Goal: Task Accomplishment & Management: Manage account settings

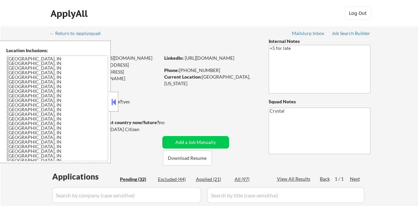
click at [116, 98] on button at bounding box center [113, 102] width 7 height 10
click at [114, 104] on button at bounding box center [113, 102] width 7 height 10
select select ""pending""
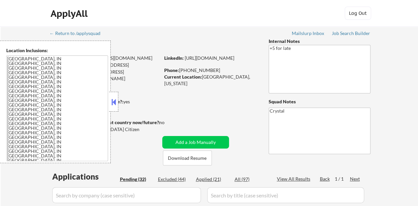
select select ""pending""
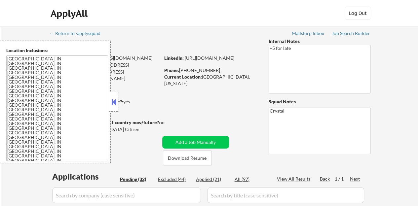
select select ""pending""
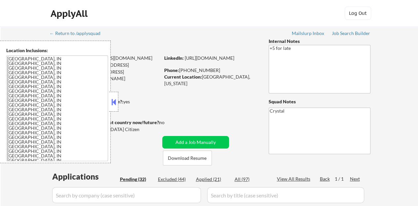
select select ""pending""
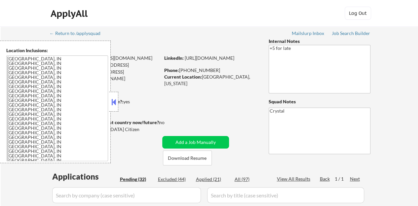
select select ""pending""
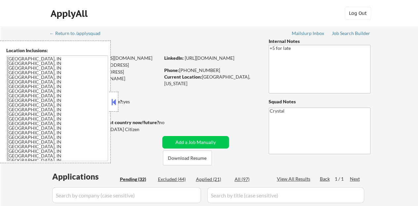
select select ""pending""
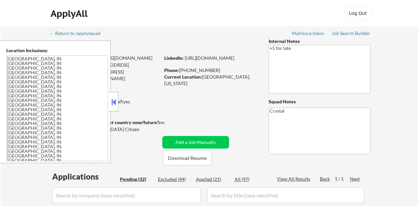
select select ""pending""
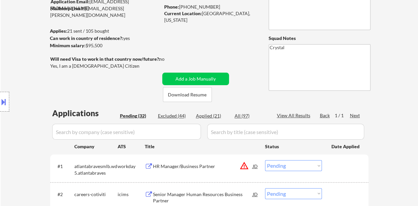
scroll to position [99, 0]
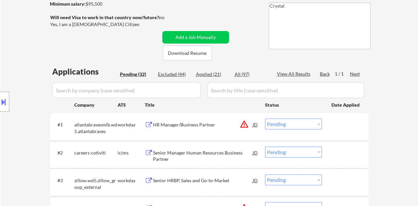
scroll to position [66, 0]
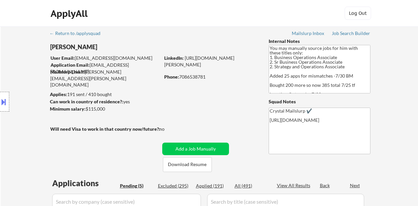
select select ""pending""
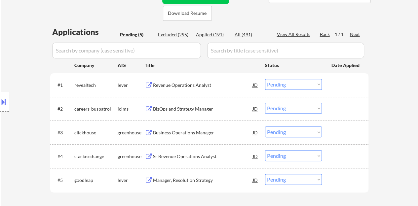
scroll to position [165, 0]
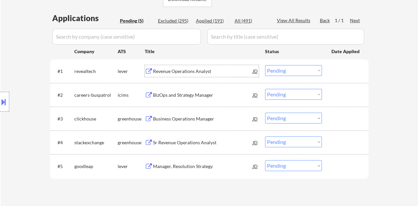
click at [175, 66] on div "Revenue Operations Analyst" at bounding box center [203, 71] width 100 height 12
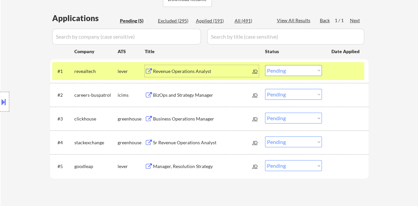
click at [289, 68] on select "Choose an option... Pending Applied Excluded (Questions) Excluded (Expired) Exc…" at bounding box center [293, 70] width 57 height 11
click at [265, 65] on select "Choose an option... Pending Applied Excluded (Questions) Excluded (Expired) Exc…" at bounding box center [293, 70] width 57 height 11
select select ""pending""
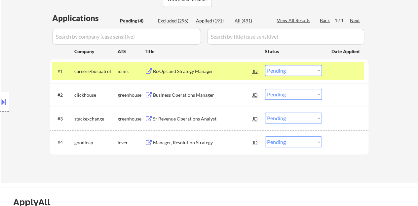
click at [345, 67] on div at bounding box center [345, 71] width 29 height 12
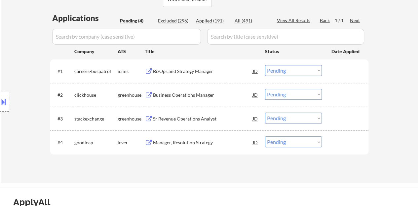
click at [181, 95] on div "Business Operations Manager" at bounding box center [203, 95] width 100 height 7
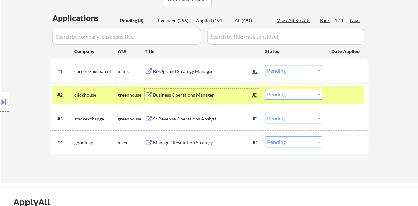
click at [301, 91] on select "Choose an option... Pending Applied Excluded (Questions) Excluded (Expired) Exc…" at bounding box center [293, 94] width 57 height 11
click at [265, 89] on select "Choose an option... Pending Applied Excluded (Questions) Excluded (Expired) Exc…" at bounding box center [293, 94] width 57 height 11
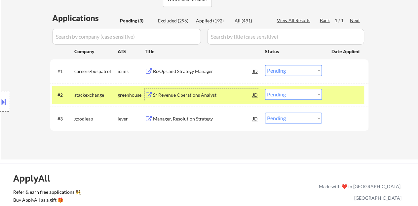
click at [199, 89] on div "Sr Revenue Operations Analyst" at bounding box center [203, 95] width 100 height 12
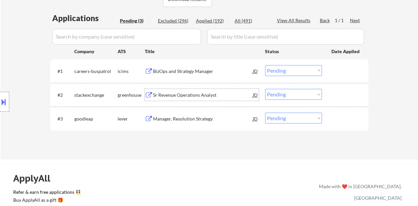
click at [339, 98] on div at bounding box center [345, 95] width 29 height 12
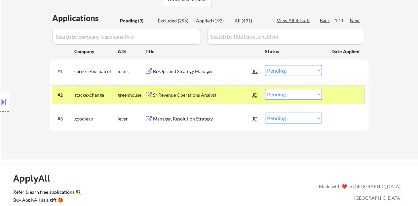
click at [276, 94] on select "Choose an option... Pending Applied Excluded (Questions) Excluded (Expired) Exc…" at bounding box center [293, 94] width 57 height 11
click at [265, 89] on select "Choose an option... Pending Applied Excluded (Questions) Excluded (Expired) Exc…" at bounding box center [293, 94] width 57 height 11
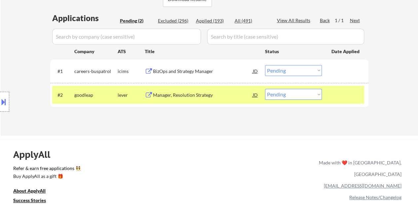
click at [190, 98] on div "Manager, Resolution Strategy" at bounding box center [203, 95] width 100 height 7
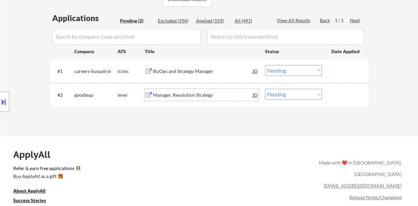
click at [354, 92] on div at bounding box center [345, 95] width 29 height 12
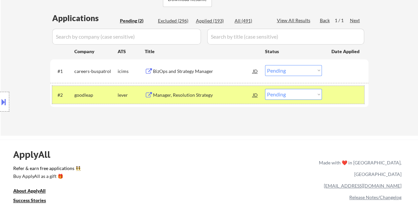
click at [290, 95] on select "Choose an option... Pending Applied Excluded (Questions) Excluded (Expired) Exc…" at bounding box center [293, 94] width 57 height 11
select select ""excluded__bad_match_""
click at [265, 89] on select "Choose an option... Pending Applied Excluded (Questions) Excluded (Expired) Exc…" at bounding box center [293, 94] width 57 height 11
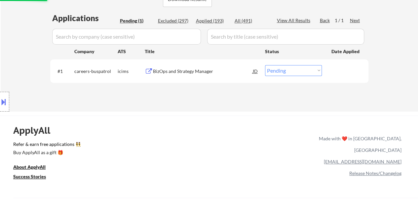
scroll to position [132, 0]
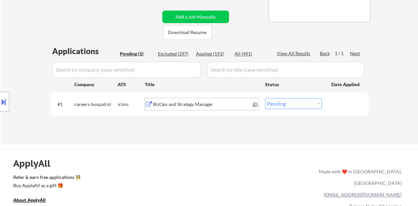
click at [203, 106] on div "BizOps and Strategy Manager" at bounding box center [203, 104] width 100 height 7
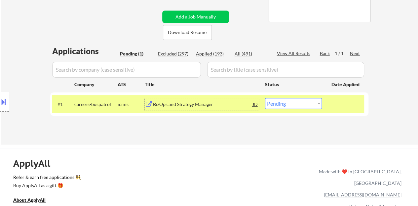
click at [9, 105] on div at bounding box center [4, 102] width 9 height 20
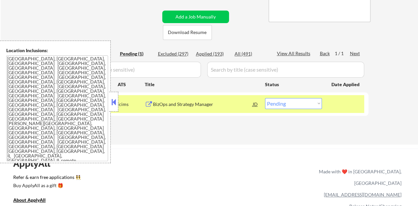
click at [113, 102] on button at bounding box center [113, 102] width 7 height 10
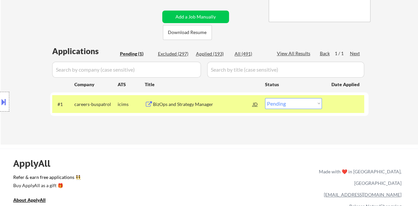
click at [303, 107] on select "Choose an option... Pending Applied Excluded (Questions) Excluded (Expired) Exc…" at bounding box center [293, 103] width 57 height 11
select select ""applied""
click at [265, 98] on select "Choose an option... Pending Applied Excluded (Questions) Excluded (Expired) Exc…" at bounding box center [293, 103] width 57 height 11
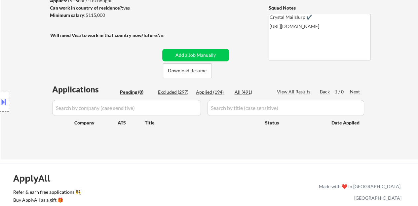
scroll to position [66, 0]
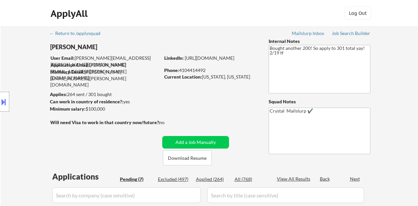
select select ""pending""
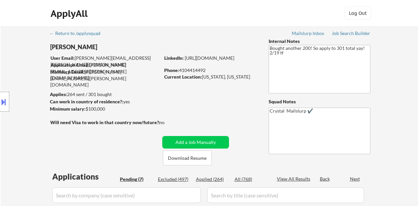
select select ""pending""
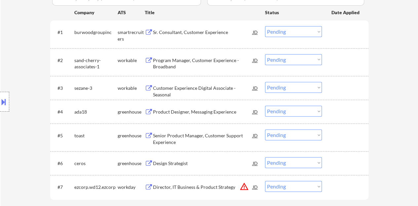
scroll to position [198, 0]
click at [197, 33] on div "Sr. Consultant, Customer Experience" at bounding box center [203, 31] width 100 height 7
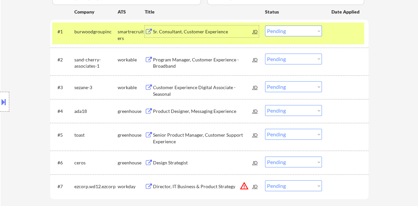
click at [284, 30] on select "Choose an option... Pending Applied Excluded (Questions) Excluded (Expired) Exc…" at bounding box center [293, 30] width 57 height 11
click at [265, 25] on select "Choose an option... Pending Applied Excluded (Questions) Excluded (Expired) Exc…" at bounding box center [293, 30] width 57 height 11
select select ""pending""
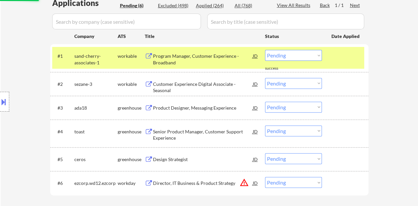
scroll to position [165, 0]
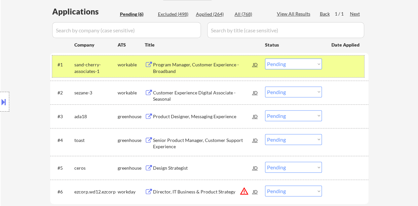
click at [338, 68] on div at bounding box center [345, 64] width 29 height 12
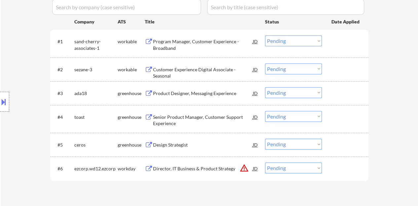
scroll to position [198, 0]
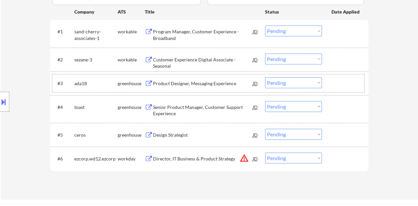
click at [178, 76] on div "#3 ada18 greenhouse Product Designer, Messaging Experience JD Choose an option.…" at bounding box center [208, 83] width 312 height 18
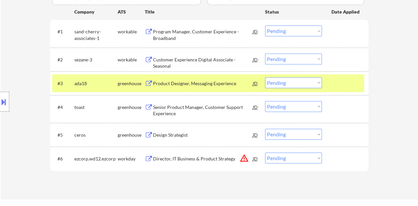
click at [340, 83] on div at bounding box center [345, 83] width 29 height 12
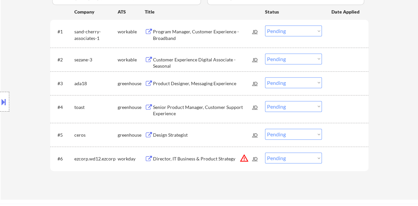
click at [161, 134] on div "Design Strategist" at bounding box center [203, 135] width 100 height 7
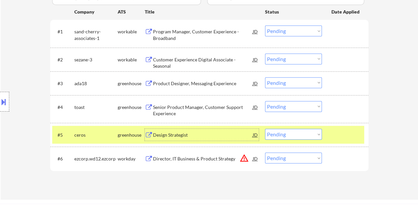
click at [283, 136] on select "Choose an option... Pending Applied Excluded (Questions) Excluded (Expired) Exc…" at bounding box center [293, 134] width 57 height 11
click at [265, 129] on select "Choose an option... Pending Applied Excluded (Questions) Excluded (Expired) Exc…" at bounding box center [293, 134] width 57 height 11
select select ""pending""
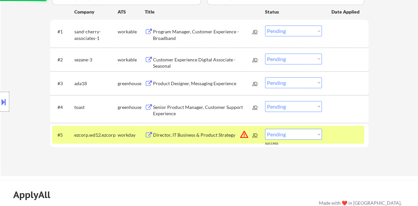
click at [341, 142] on div "#5 ezcorp.wd12.ezcorp workday Director, IT Business & Product Strategy JD warni…" at bounding box center [208, 135] width 312 height 18
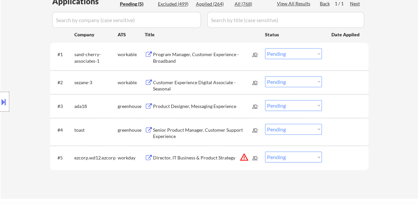
scroll to position [165, 0]
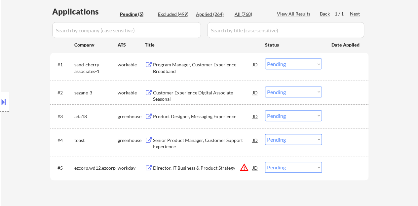
click at [196, 120] on div "Product Designer, Messaging Experience" at bounding box center [203, 116] width 100 height 12
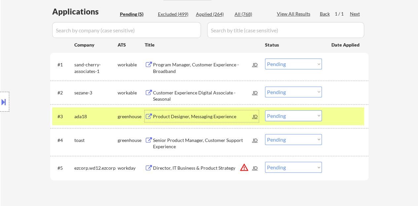
click at [291, 114] on select "Choose an option... Pending Applied Excluded (Questions) Excluded (Expired) Exc…" at bounding box center [293, 115] width 57 height 11
click at [265, 110] on select "Choose an option... Pending Applied Excluded (Questions) Excluded (Expired) Exc…" at bounding box center [293, 115] width 57 height 11
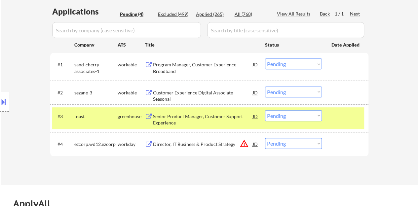
click at [216, 113] on div "Senior Product Manager, Customer Support Experience" at bounding box center [203, 119] width 100 height 13
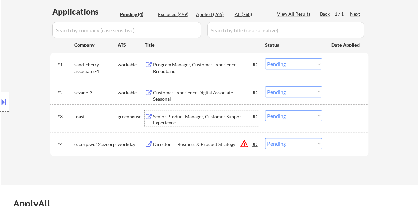
click at [347, 122] on div "#3 toast greenhouse Senior Product Manager, Customer Support Experience JD Choo…" at bounding box center [208, 118] width 312 height 22
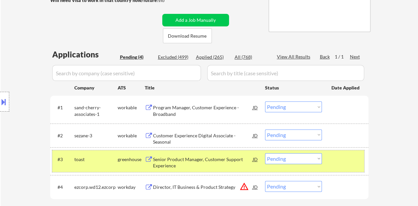
scroll to position [132, 0]
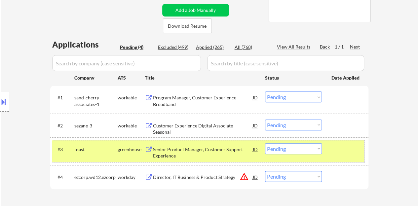
click at [280, 148] on select "Choose an option... Pending Applied Excluded (Questions) Excluded (Expired) Exc…" at bounding box center [293, 148] width 57 height 11
click at [265, 143] on select "Choose an option... Pending Applied Excluded (Questions) Excluded (Expired) Exc…" at bounding box center [293, 148] width 57 height 11
select select ""pending""
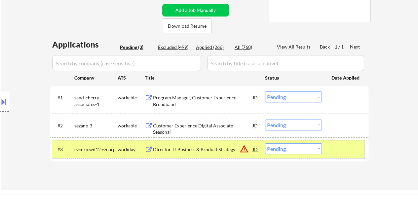
click at [335, 150] on div at bounding box center [345, 149] width 29 height 12
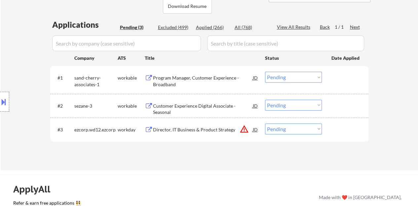
scroll to position [165, 0]
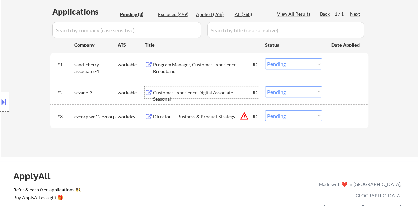
click at [188, 88] on div "Customer Experience Digital Associate - Seasonal" at bounding box center [203, 93] width 100 height 12
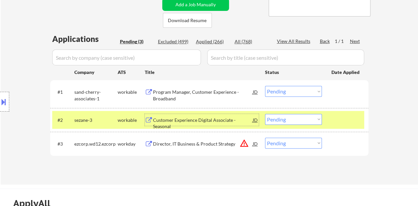
scroll to position [99, 0]
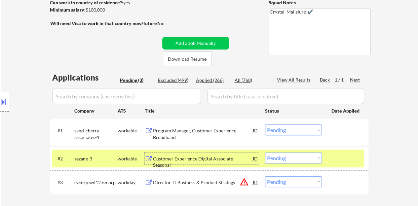
click at [207, 77] on div "Applications Pending (3) Excluded (499) Applied (266) All (768) View All Result…" at bounding box center [209, 141] width 318 height 138
click at [210, 80] on div "Applied (266)" at bounding box center [212, 80] width 33 height 7
select select ""applied""
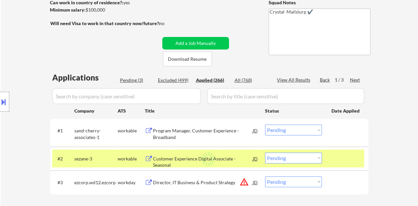
select select ""applied""
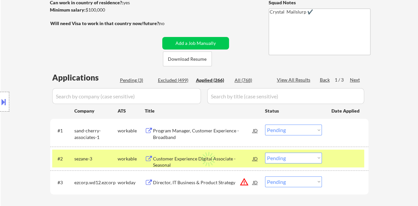
select select ""applied""
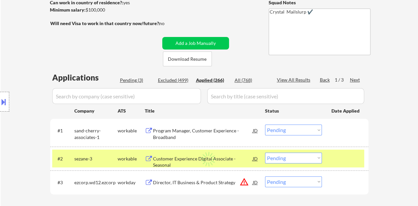
select select ""applied""
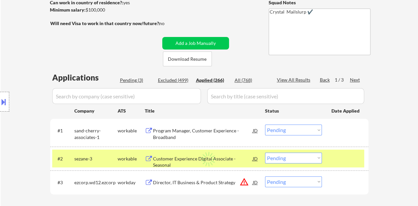
select select ""applied""
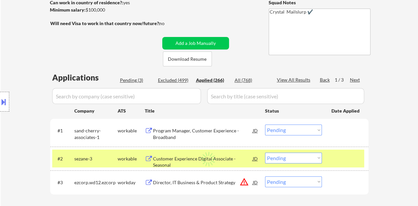
select select ""applied""
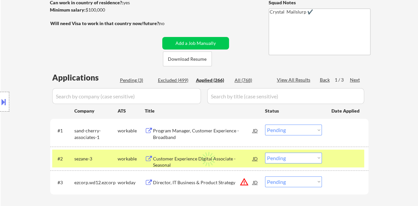
select select ""applied""
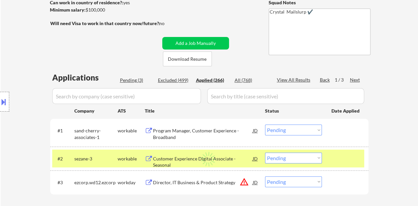
select select ""applied""
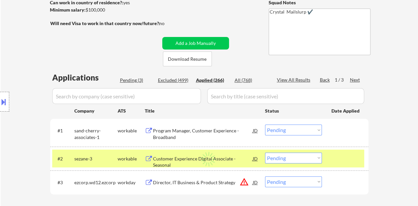
select select ""applied""
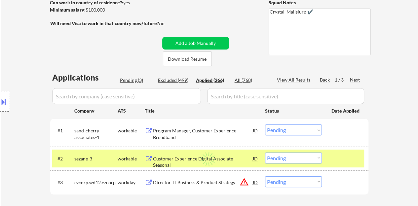
select select ""applied""
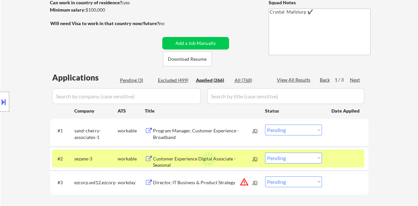
select select ""applied""
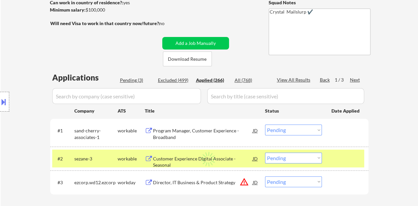
select select ""applied""
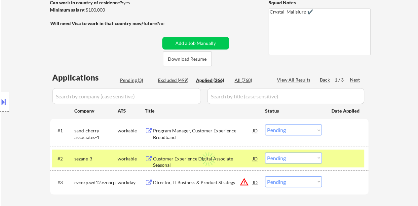
select select ""applied""
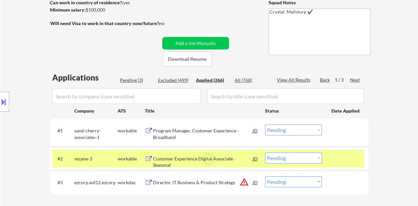
select select ""applied""
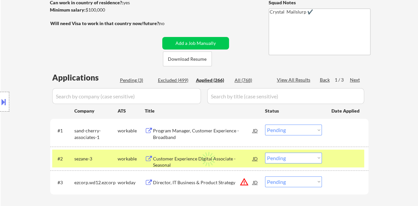
select select ""applied""
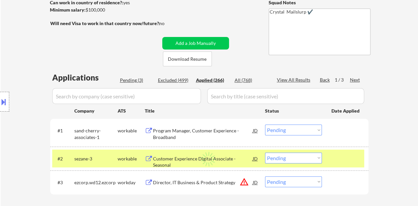
select select ""applied""
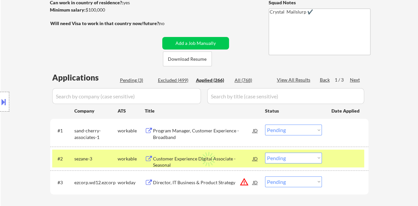
select select ""applied""
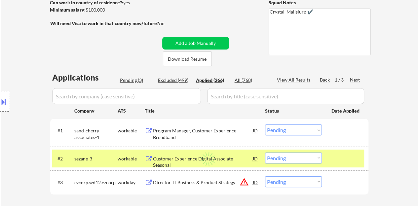
select select ""applied""
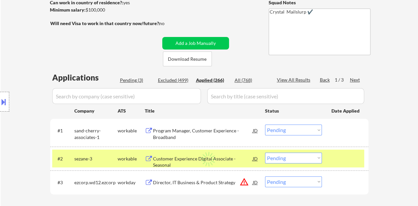
select select ""applied""
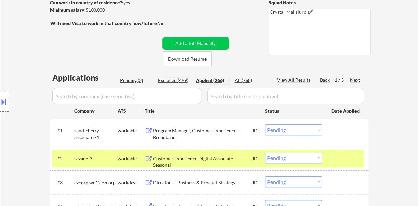
select select ""applied""
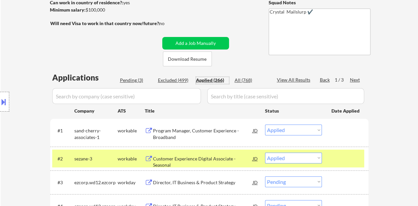
select select ""applied""
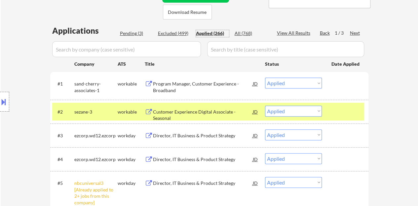
scroll to position [165, 0]
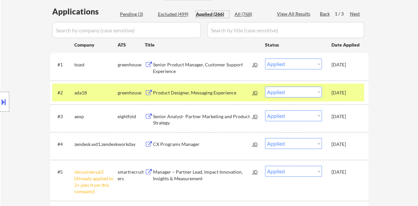
click at [207, 93] on div "Product Designer, Messaging Experience" at bounding box center [203, 92] width 100 height 7
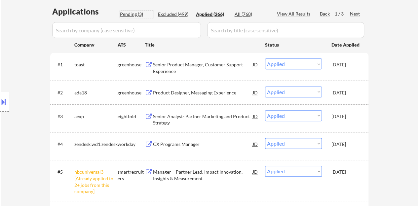
click at [139, 13] on div "Pending (3)" at bounding box center [136, 14] width 33 height 7
select select ""pending""
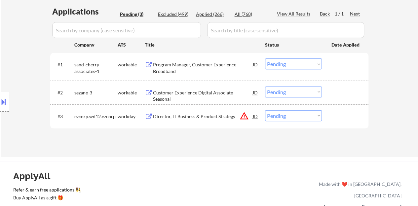
click at [340, 90] on div at bounding box center [345, 93] width 29 height 12
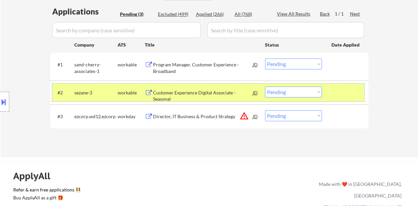
click at [305, 92] on select "Choose an option... Pending Applied Excluded (Questions) Excluded (Expired) Exc…" at bounding box center [293, 92] width 57 height 11
click at [265, 87] on select "Choose an option... Pending Applied Excluded (Questions) Excluded (Expired) Exc…" at bounding box center [293, 92] width 57 height 11
select select ""pending""
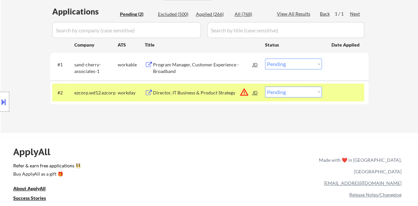
click at [340, 87] on div at bounding box center [345, 93] width 29 height 12
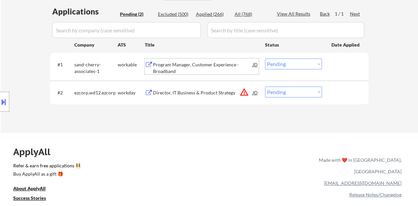
click at [214, 62] on div "Program Manager, Customer Experience - Broadband" at bounding box center [203, 67] width 100 height 13
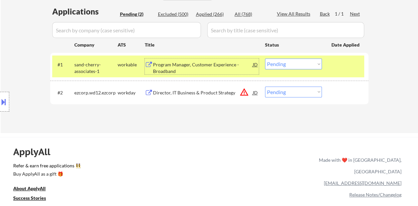
click at [302, 68] on select "Choose an option... Pending Applied Excluded (Questions) Excluded (Expired) Exc…" at bounding box center [293, 63] width 57 height 11
click at [265, 58] on select "Choose an option... Pending Applied Excluded (Questions) Excluded (Expired) Exc…" at bounding box center [293, 63] width 57 height 11
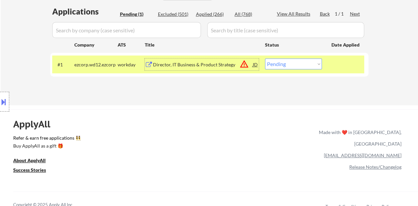
click at [210, 64] on div "Director, IT Business & Product Strategy" at bounding box center [203, 64] width 100 height 7
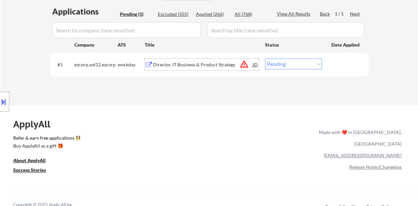
click at [291, 66] on select "Choose an option... Pending Applied Excluded (Questions) Excluded (Expired) Exc…" at bounding box center [293, 63] width 57 height 11
select select ""excluded__bad_match_""
click at [265, 58] on select "Choose an option... Pending Applied Excluded (Questions) Excluded (Expired) Exc…" at bounding box center [293, 63] width 57 height 11
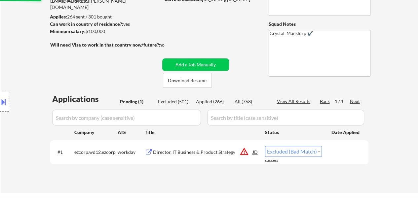
scroll to position [66, 0]
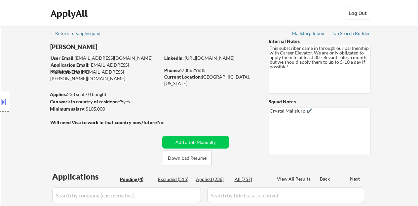
select select ""pending""
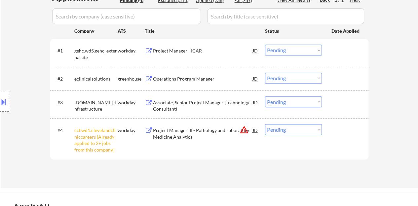
scroll to position [198, 0]
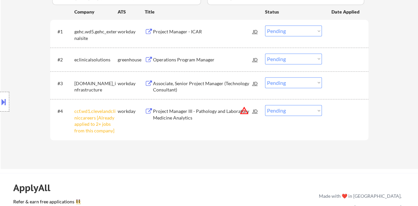
click at [287, 107] on select "Choose an option... Pending Applied Excluded (Questions) Excluded (Expired) Exc…" at bounding box center [293, 110] width 57 height 11
select select ""excluded__other_""
click at [265, 105] on select "Choose an option... Pending Applied Excluded (Questions) Excluded (Expired) Exc…" at bounding box center [293, 110] width 57 height 11
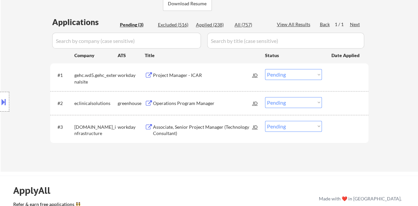
scroll to position [165, 0]
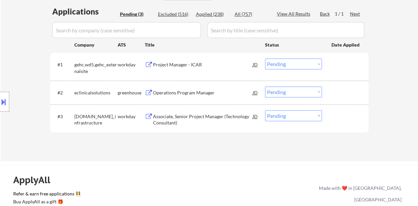
click at [192, 92] on div "Operations Program Manager" at bounding box center [203, 92] width 100 height 7
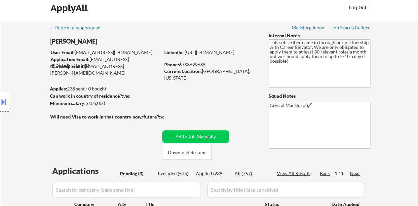
scroll to position [0, 0]
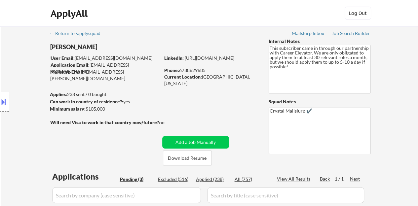
drag, startPoint x: 249, startPoint y: 65, endPoint x: 163, endPoint y: 65, distance: 85.2
click at [163, 65] on div "← Return to /applysquad Mailslurp Inbox Job Search Builder Daneilia Dwyer User …" at bounding box center [210, 173] width 330 height 295
drag, startPoint x: 248, startPoint y: 64, endPoint x: 164, endPoint y: 66, distance: 83.9
click at [164, 61] on div "LinkedIn: https://www.linkedin.com/in/daneilia-d" at bounding box center [211, 58] width 94 height 7
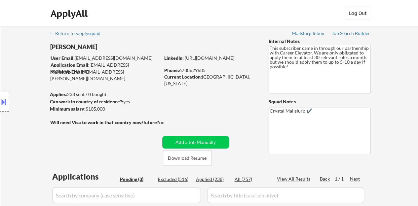
copy link "https://www.linkedin.com/in/daneilia-d"
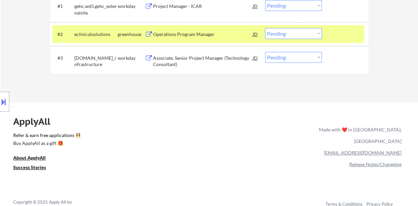
scroll to position [132, 0]
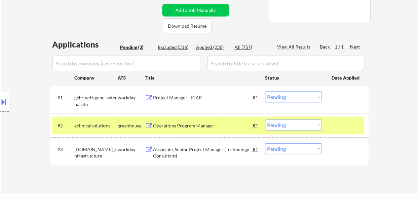
click at [288, 120] on select "Choose an option... Pending Applied Excluded (Questions) Excluded (Expired) Exc…" at bounding box center [293, 125] width 57 height 11
click at [265, 120] on select "Choose an option... Pending Applied Excluded (Questions) Excluded (Expired) Exc…" at bounding box center [293, 125] width 57 height 11
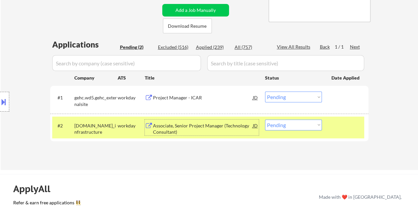
click at [230, 130] on div "Associate, Senior Project Manager (Technology Consultant)" at bounding box center [203, 129] width 100 height 13
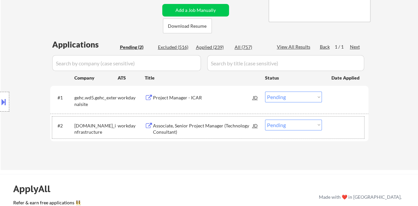
click at [324, 123] on div "#2 gi.wd1.global_infrastructure workday Associate, Senior Project Manager (Tech…" at bounding box center [208, 128] width 312 height 22
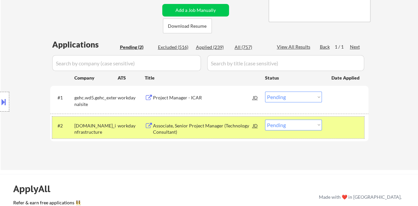
click at [280, 127] on select "Choose an option... Pending Applied Excluded (Questions) Excluded (Expired) Exc…" at bounding box center [293, 125] width 57 height 11
select select ""excluded__bad_match_""
click at [265, 120] on select "Choose an option... Pending Applied Excluded (Questions) Excluded (Expired) Exc…" at bounding box center [293, 125] width 57 height 11
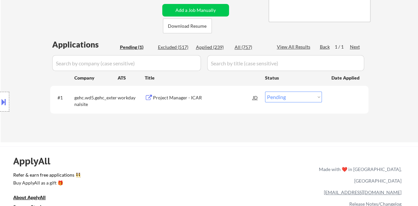
click at [185, 97] on div "Project Manager - ICAR" at bounding box center [203, 97] width 100 height 7
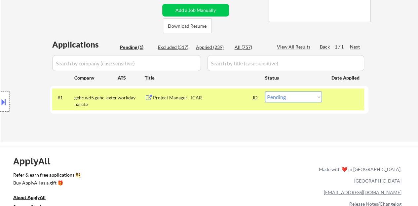
click at [8, 96] on div at bounding box center [4, 102] width 9 height 20
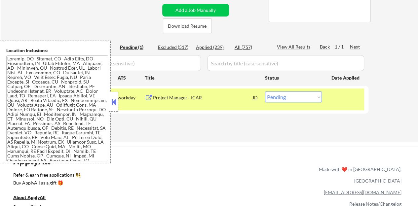
click at [190, 98] on div "Project Manager - ICAR" at bounding box center [203, 97] width 100 height 7
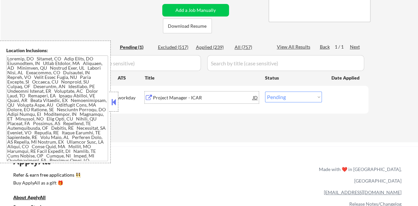
click at [114, 101] on button at bounding box center [113, 102] width 7 height 10
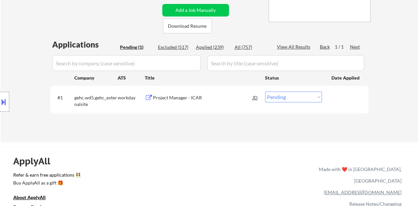
click at [288, 97] on select "Choose an option... Pending Applied Excluded (Questions) Excluded (Expired) Exc…" at bounding box center [293, 96] width 57 height 11
select select ""applied""
click at [265, 91] on select "Choose an option... Pending Applied Excluded (Questions) Excluded (Expired) Exc…" at bounding box center [293, 96] width 57 height 11
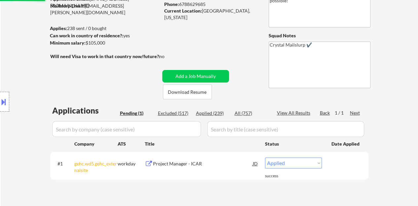
scroll to position [99, 0]
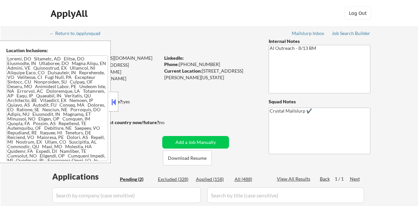
select select ""pending""
click at [113, 106] on button at bounding box center [113, 102] width 7 height 10
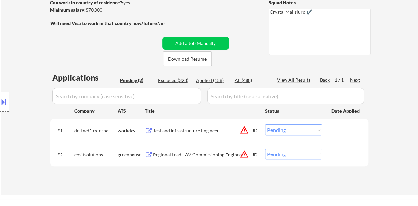
scroll to position [132, 0]
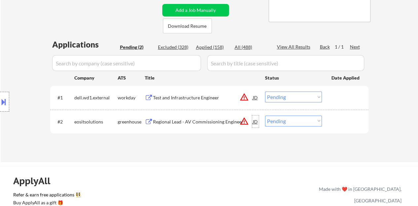
click at [256, 122] on div "JD" at bounding box center [255, 122] width 7 height 12
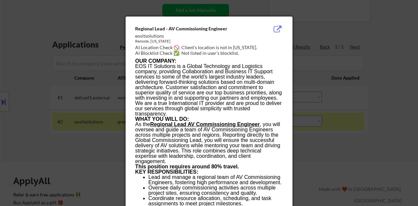
click at [71, 125] on div at bounding box center [209, 103] width 418 height 206
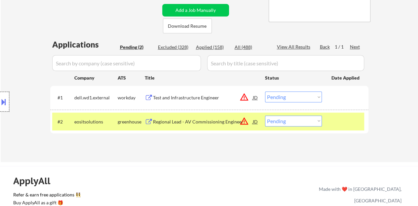
click at [0, 95] on div at bounding box center [4, 102] width 9 height 20
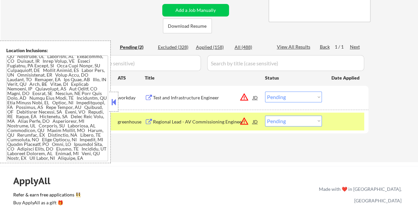
scroll to position [66, 0]
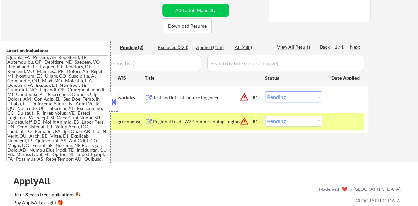
click at [113, 105] on button at bounding box center [113, 102] width 7 height 10
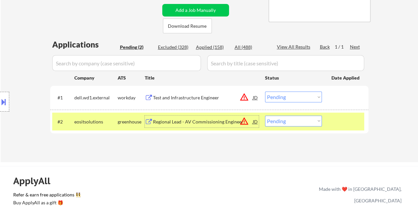
click at [192, 121] on div "Regional Lead - AV Commissioning Engineer" at bounding box center [203, 122] width 100 height 7
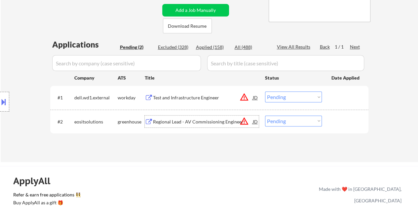
click at [341, 119] on div at bounding box center [345, 122] width 29 height 12
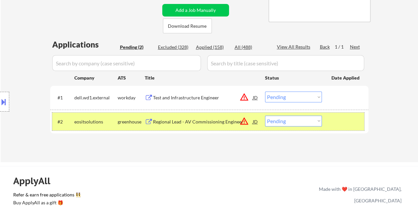
click at [286, 121] on select "Choose an option... Pending Applied Excluded (Questions) Excluded (Expired) Exc…" at bounding box center [293, 121] width 57 height 11
select select ""applied""
click at [265, 116] on select "Choose an option... Pending Applied Excluded (Questions) Excluded (Expired) Exc…" at bounding box center [293, 121] width 57 height 11
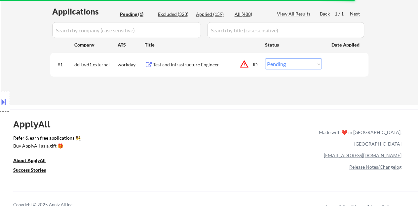
scroll to position [132, 0]
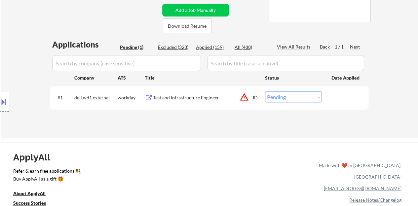
click at [256, 96] on div "JD" at bounding box center [255, 97] width 7 height 12
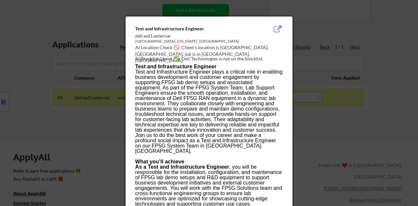
click at [65, 128] on div at bounding box center [209, 103] width 418 height 206
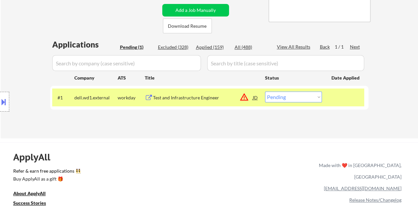
click at [6, 101] on button at bounding box center [3, 101] width 7 height 11
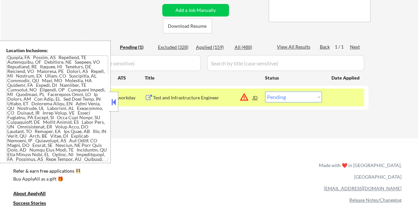
click at [114, 98] on button at bounding box center [113, 102] width 7 height 10
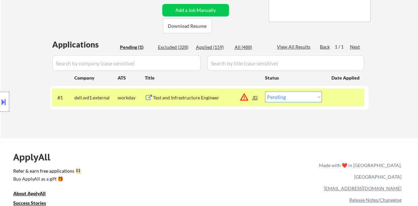
click at [167, 91] on div "Test and Infrastructure Engineer" at bounding box center [203, 97] width 100 height 12
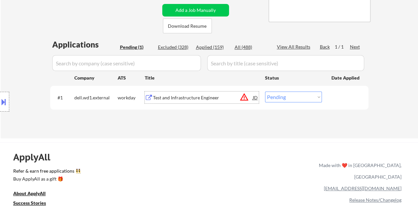
click at [253, 99] on div "JD" at bounding box center [255, 97] width 7 height 12
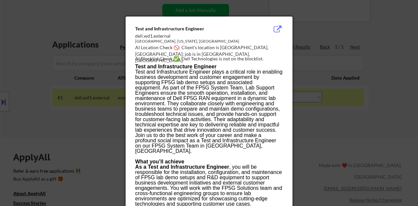
click at [321, 121] on div at bounding box center [209, 103] width 418 height 206
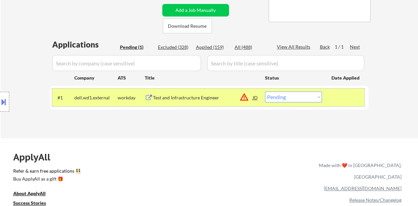
click at [320, 102] on div "#1 dell.wd1.external workday Test and Infrastructure Engineer JD warning_amber …" at bounding box center [208, 97] width 312 height 18
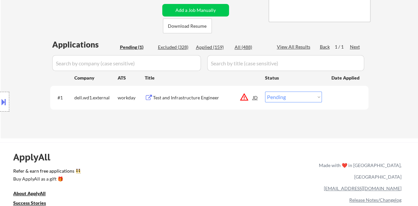
click at [313, 101] on select "Choose an option... Pending Applied Excluded (Questions) Excluded (Expired) Exc…" at bounding box center [293, 96] width 57 height 11
select select ""applied""
click at [265, 91] on select "Choose an option... Pending Applied Excluded (Questions) Excluded (Expired) Exc…" at bounding box center [293, 96] width 57 height 11
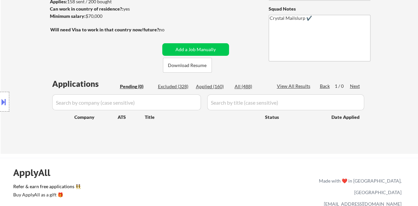
scroll to position [66, 0]
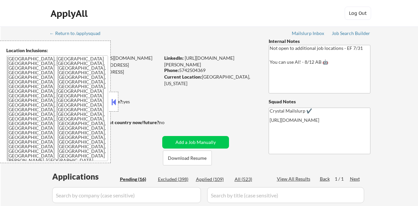
select select ""pending""
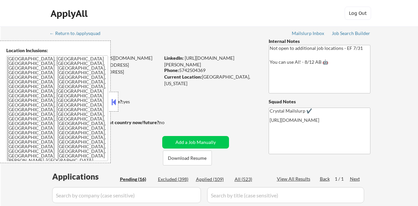
select select ""pending""
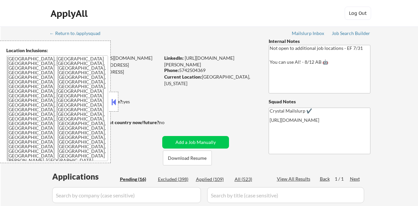
select select ""pending""
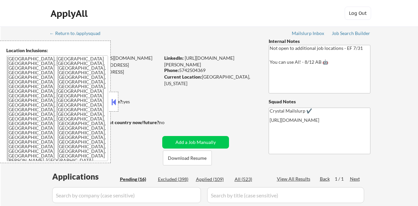
select select ""pending""
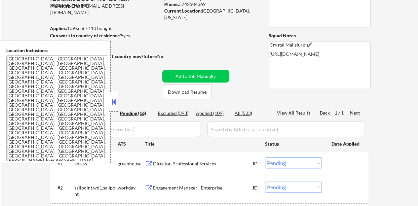
click at [116, 104] on button at bounding box center [113, 102] width 7 height 10
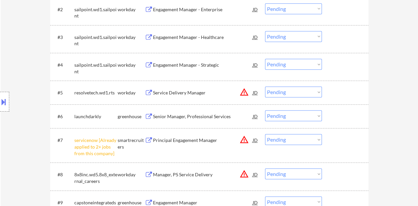
scroll to position [297, 0]
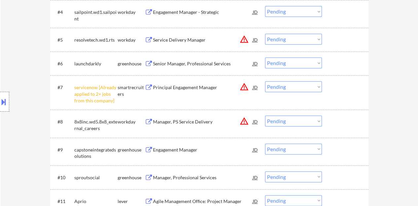
click at [279, 86] on select "Choose an option... Pending Applied Excluded (Questions) Excluded (Expired) Exc…" at bounding box center [293, 86] width 57 height 11
click at [265, 81] on select "Choose an option... Pending Applied Excluded (Questions) Excluded (Expired) Exc…" at bounding box center [293, 86] width 57 height 11
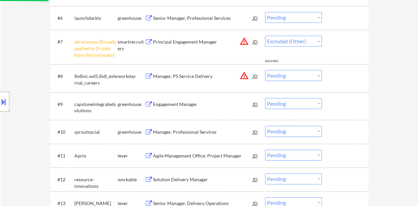
select select ""pending""
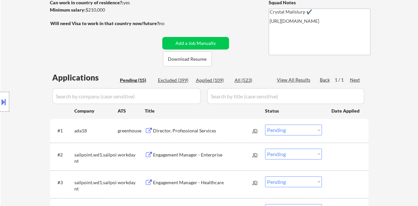
scroll to position [132, 0]
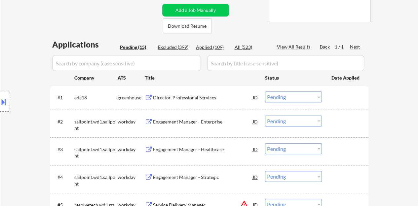
click at [178, 97] on div "Director, Professional Services" at bounding box center [203, 97] width 100 height 7
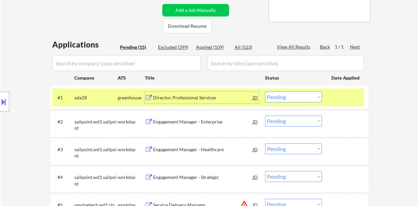
click at [294, 102] on select "Choose an option... Pending Applied Excluded (Questions) Excluded (Expired) Exc…" at bounding box center [293, 96] width 57 height 11
click at [265, 91] on select "Choose an option... Pending Applied Excluded (Questions) Excluded (Expired) Exc…" at bounding box center [293, 96] width 57 height 11
select select ""pending""
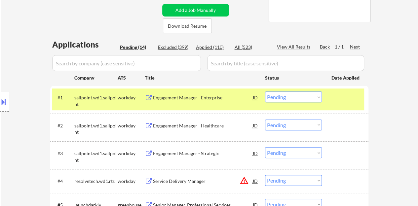
click at [343, 98] on div at bounding box center [345, 97] width 29 height 12
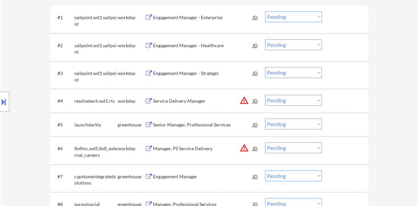
scroll to position [231, 0]
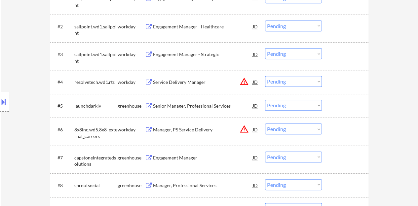
click at [175, 99] on div "#5 launchdarkly greenhouse Senior Manager, Professional Services JD warning_amb…" at bounding box center [208, 106] width 312 height 18
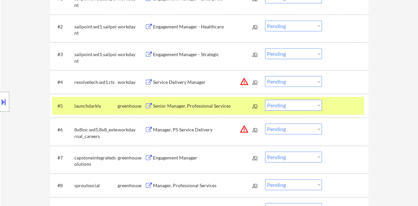
click at [184, 106] on div "Senior Manager, Professional Services" at bounding box center [203, 106] width 100 height 7
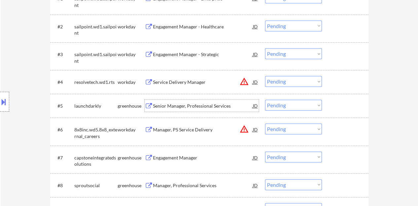
click at [336, 109] on div at bounding box center [345, 106] width 29 height 12
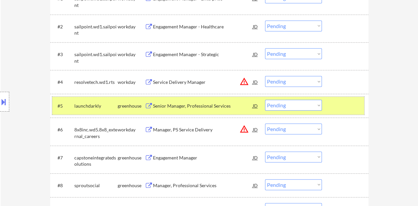
click at [289, 104] on select "Choose an option... Pending Applied Excluded (Questions) Excluded (Expired) Exc…" at bounding box center [293, 105] width 57 height 11
click at [265, 100] on select "Choose an option... Pending Applied Excluded (Questions) Excluded (Expired) Exc…" at bounding box center [293, 105] width 57 height 11
select select ""pending""
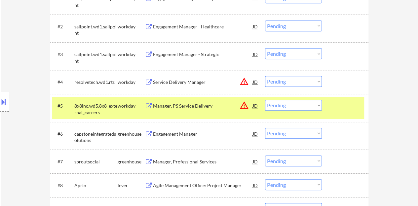
scroll to position [264, 0]
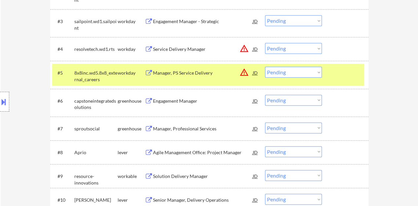
click at [342, 80] on div "#5 8x8inc.wd5.8x8_external_careers workday Manager, PS Service Delivery JD warn…" at bounding box center [208, 75] width 312 height 22
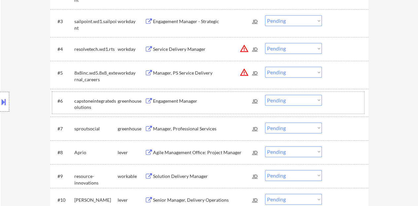
click at [163, 109] on div "#6 capstoneintegratedsolutions greenhouse Engagement Manager JD warning_amber C…" at bounding box center [208, 103] width 312 height 22
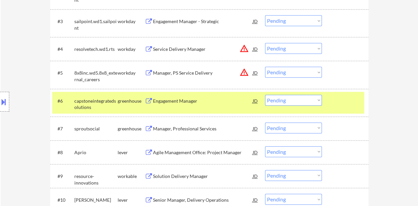
click at [184, 102] on div "Engagement Manager" at bounding box center [203, 101] width 100 height 7
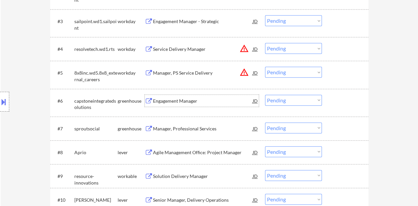
click at [350, 107] on div "#6 capstoneintegratedsolutions greenhouse Engagement Manager JD warning_amber C…" at bounding box center [208, 103] width 312 height 22
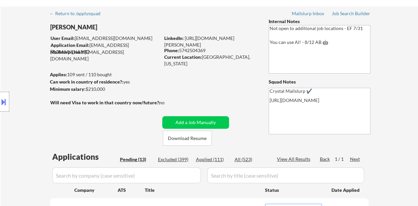
scroll to position [0, 0]
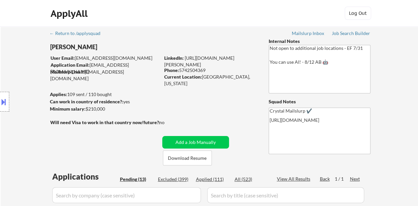
drag, startPoint x: 200, startPoint y: 62, endPoint x: 184, endPoint y: 61, distance: 15.9
click at [184, 61] on div "LinkedIn: https://www.linkedin.com/in/lamya-tawfic-08387173" at bounding box center [211, 61] width 94 height 13
copy link "https://www.linkedin.com/in/lamya-tawfic-08387173"
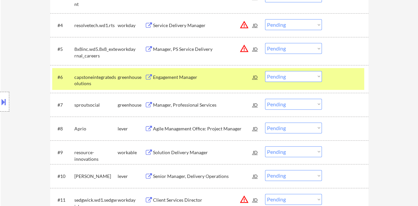
scroll to position [297, 0]
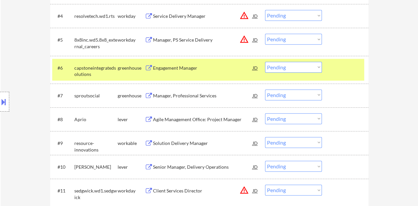
click at [309, 53] on div "#5 8x8inc.wd5.8x8_external_careers workday Manager, PS Service Delivery JD warn…" at bounding box center [209, 42] width 318 height 28
click at [308, 63] on select "Choose an option... Pending Applied Excluded (Questions) Excluded (Expired) Exc…" at bounding box center [293, 67] width 57 height 11
click at [265, 62] on select "Choose an option... Pending Applied Excluded (Questions) Excluded (Expired) Exc…" at bounding box center [293, 67] width 57 height 11
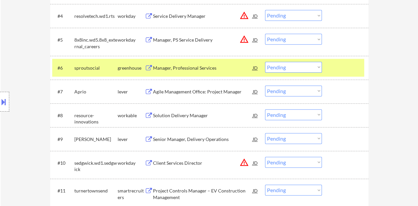
click at [197, 68] on div "Manager, Professional Services" at bounding box center [203, 68] width 100 height 7
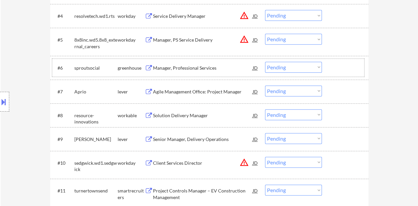
click at [336, 69] on div at bounding box center [345, 68] width 29 height 12
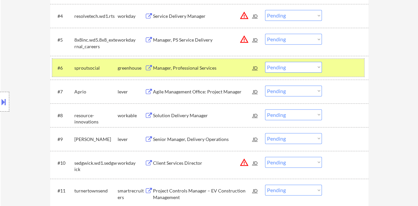
click at [298, 62] on select "Choose an option... Pending Applied Excluded (Questions) Excluded (Expired) Exc…" at bounding box center [293, 67] width 57 height 11
click at [265, 62] on select "Choose an option... Pending Applied Excluded (Questions) Excluded (Expired) Exc…" at bounding box center [293, 67] width 57 height 11
select select ""pending""
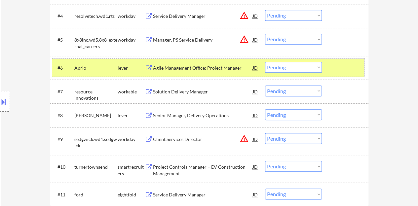
click at [347, 69] on div at bounding box center [345, 68] width 29 height 12
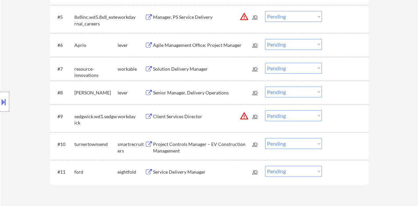
scroll to position [330, 0]
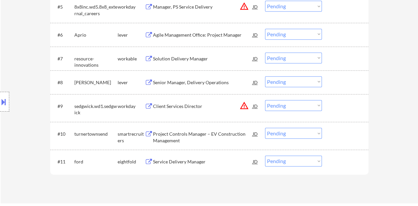
click at [232, 84] on div "Senior Manager, Delivery Operations" at bounding box center [203, 82] width 100 height 7
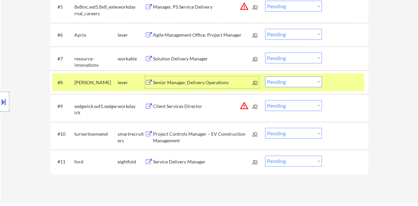
click at [292, 77] on select "Choose an option... Pending Applied Excluded (Questions) Excluded (Expired) Exc…" at bounding box center [293, 81] width 57 height 11
click at [265, 76] on select "Choose an option... Pending Applied Excluded (Questions) Excluded (Expired) Exc…" at bounding box center [293, 81] width 57 height 11
select select ""pending""
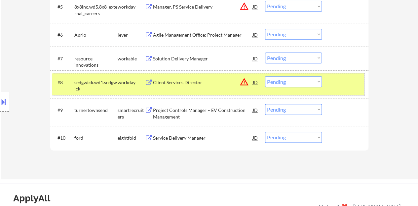
click at [351, 90] on div "#8 sedgwick.wd1.sedgwick workday Client Services Director JD warning_amber Choo…" at bounding box center [208, 84] width 312 height 22
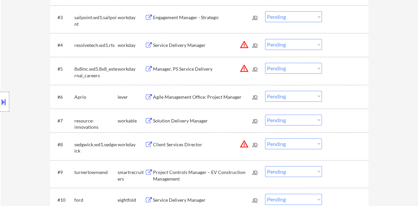
scroll to position [264, 0]
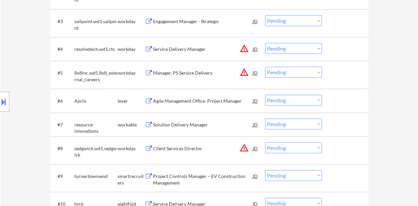
click at [227, 101] on div "Agile Management Office: Project Manager" at bounding box center [203, 101] width 100 height 7
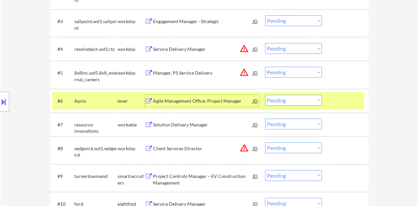
click at [281, 103] on select "Choose an option... Pending Applied Excluded (Questions) Excluded (Expired) Exc…" at bounding box center [293, 100] width 57 height 11
click at [265, 95] on select "Choose an option... Pending Applied Excluded (Questions) Excluded (Expired) Exc…" at bounding box center [293, 100] width 57 height 11
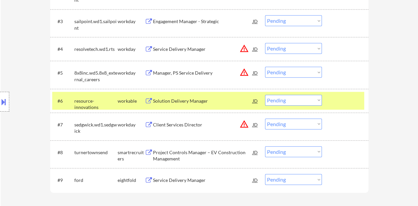
drag, startPoint x: 339, startPoint y: 99, endPoint x: 334, endPoint y: 95, distance: 6.5
click at [338, 99] on div at bounding box center [345, 101] width 29 height 12
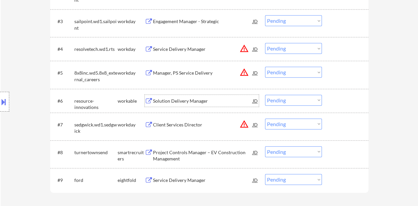
click at [193, 100] on div "Solution Delivery Manager" at bounding box center [203, 101] width 100 height 7
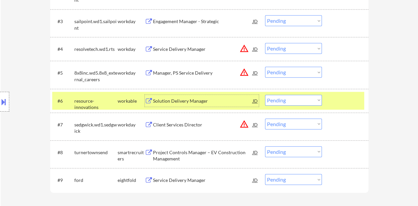
click at [297, 101] on select "Choose an option... Pending Applied Excluded (Questions) Excluded (Expired) Exc…" at bounding box center [293, 100] width 57 height 11
click at [265, 95] on select "Choose an option... Pending Applied Excluded (Questions) Excluded (Expired) Exc…" at bounding box center [293, 100] width 57 height 11
select select ""pending""
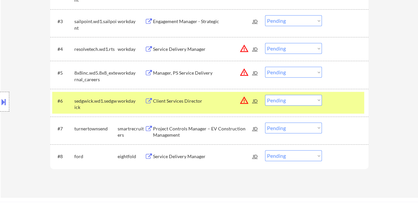
scroll to position [231, 0]
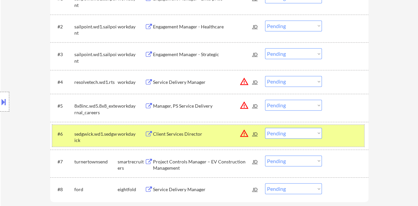
click at [335, 132] on div at bounding box center [345, 134] width 29 height 12
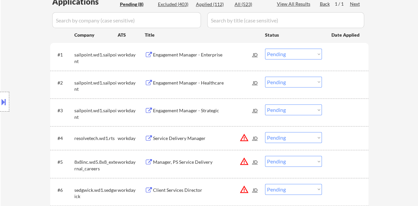
scroll to position [165, 0]
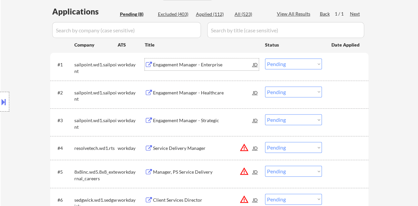
click at [184, 63] on div "Engagement Manager - Enterprise" at bounding box center [203, 64] width 100 height 7
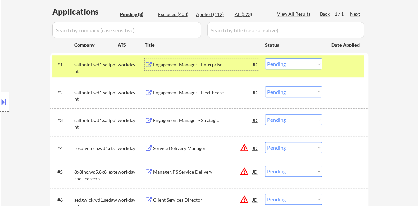
click at [274, 64] on select "Choose an option... Pending Applied Excluded (Questions) Excluded (Expired) Exc…" at bounding box center [293, 63] width 57 height 11
click at [265, 58] on select "Choose an option... Pending Applied Excluded (Questions) Excluded (Expired) Exc…" at bounding box center [293, 63] width 57 height 11
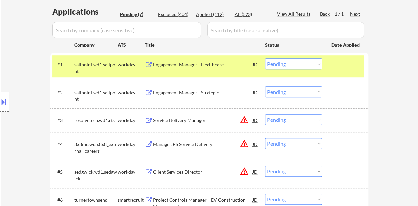
click at [220, 69] on div "Engagement Manager - Healthcare" at bounding box center [203, 64] width 100 height 12
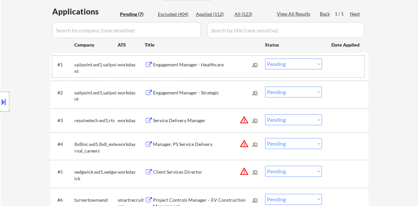
click at [350, 62] on div at bounding box center [345, 64] width 29 height 12
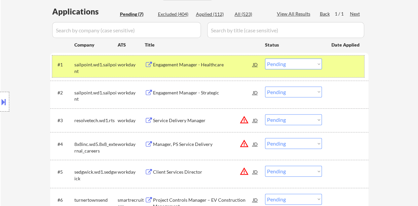
click at [281, 62] on select "Choose an option... Pending Applied Excluded (Questions) Excluded (Expired) Exc…" at bounding box center [293, 63] width 57 height 11
click at [265, 58] on select "Choose an option... Pending Applied Excluded (Questions) Excluded (Expired) Exc…" at bounding box center [293, 63] width 57 height 11
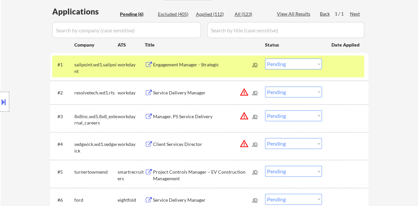
click at [304, 60] on select "Choose an option... Pending Applied Excluded (Questions) Excluded (Expired) Exc…" at bounding box center [293, 63] width 57 height 11
click at [265, 58] on select "Choose an option... Pending Applied Excluded (Questions) Excluded (Expired) Exc…" at bounding box center [293, 63] width 57 height 11
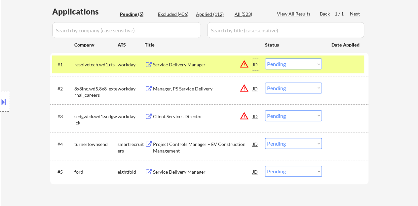
click at [255, 64] on div "JD" at bounding box center [255, 64] width 7 height 12
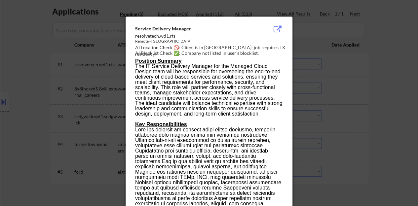
click at [99, 103] on div at bounding box center [209, 103] width 418 height 206
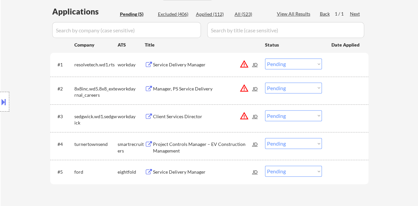
click at [0, 93] on div at bounding box center [4, 102] width 9 height 20
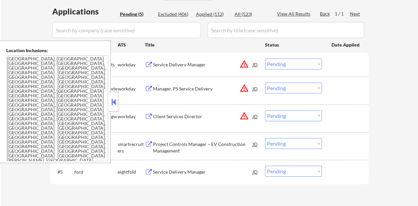
click at [110, 104] on button at bounding box center [113, 102] width 7 height 10
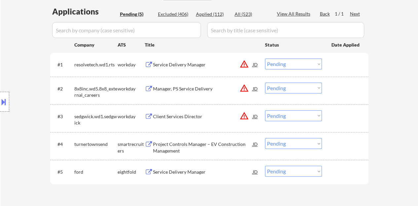
click at [188, 61] on div "Service Delivery Manager" at bounding box center [203, 64] width 100 height 12
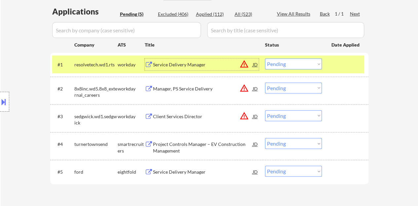
click at [289, 57] on div "#1 resolvetech.wd1.rts workday Service Delivery Manager JD warning_amber Choose…" at bounding box center [208, 64] width 312 height 18
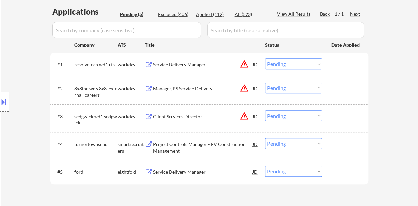
drag, startPoint x: 289, startPoint y: 64, endPoint x: 290, endPoint y: 67, distance: 3.4
click at [290, 64] on select "Choose an option... Pending Applied Excluded (Questions) Excluded (Expired) Exc…" at bounding box center [293, 63] width 57 height 11
click at [265, 58] on select "Choose an option... Pending Applied Excluded (Questions) Excluded (Expired) Exc…" at bounding box center [293, 63] width 57 height 11
select select ""pending""
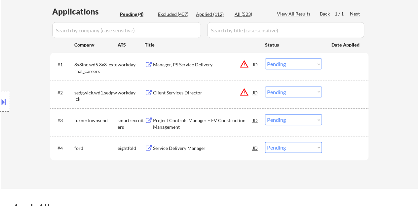
click at [178, 93] on div "Client Services Director" at bounding box center [203, 92] width 100 height 7
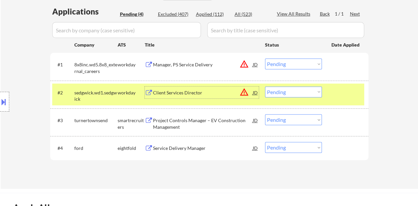
click at [293, 92] on select "Choose an option... Pending Applied Excluded (Questions) Excluded (Expired) Exc…" at bounding box center [293, 92] width 57 height 11
click at [265, 87] on select "Choose an option... Pending Applied Excluded (Questions) Excluded (Expired) Exc…" at bounding box center [293, 92] width 57 height 11
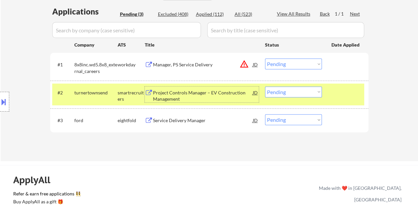
click at [202, 90] on div "Project Controls Manager – EV Construction Management" at bounding box center [203, 95] width 100 height 13
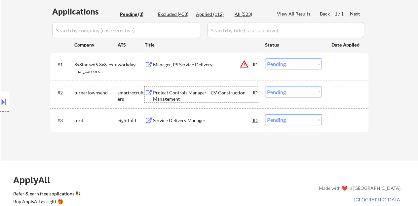
click at [350, 91] on div at bounding box center [345, 93] width 29 height 12
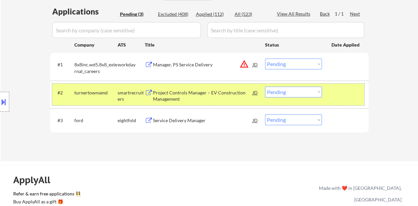
click at [300, 89] on select "Choose an option... Pending Applied Excluded (Questions) Excluded (Expired) Exc…" at bounding box center [293, 92] width 57 height 11
click at [265, 87] on select "Choose an option... Pending Applied Excluded (Questions) Excluded (Expired) Exc…" at bounding box center [293, 92] width 57 height 11
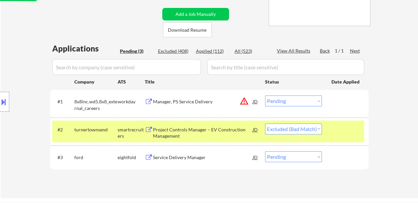
scroll to position [132, 0]
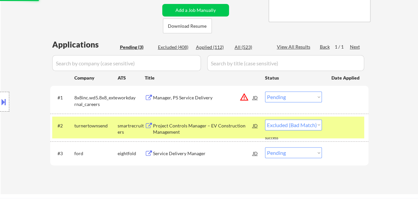
select select ""pending""
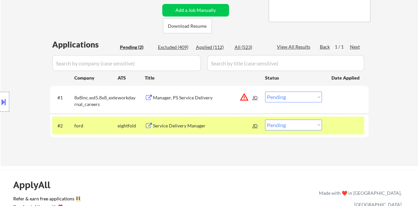
scroll to position [165, 0]
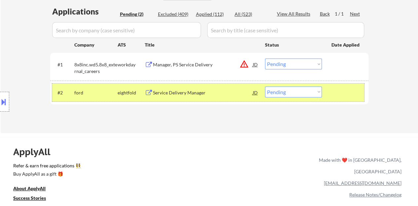
click at [356, 99] on div "#2 ford eightfold Service Delivery Manager JD warning_amber Choose an option...…" at bounding box center [208, 93] width 312 height 18
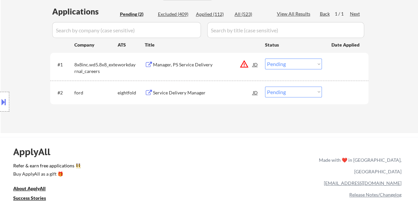
click at [352, 62] on div at bounding box center [345, 64] width 29 height 12
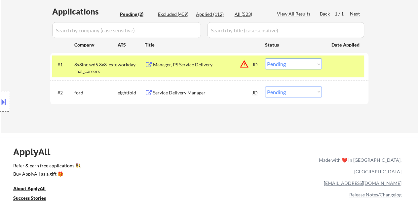
click at [255, 66] on div "JD" at bounding box center [255, 64] width 7 height 12
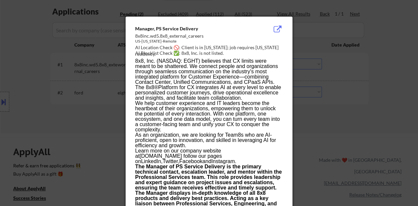
click at [123, 82] on div at bounding box center [209, 103] width 418 height 206
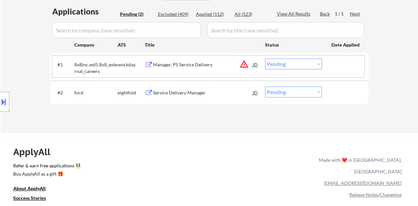
click at [339, 65] on div at bounding box center [345, 64] width 29 height 12
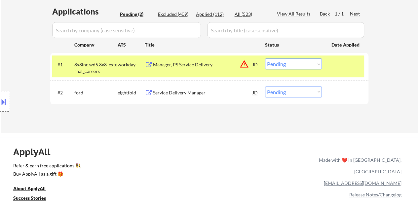
click at [153, 64] on button at bounding box center [149, 65] width 8 height 6
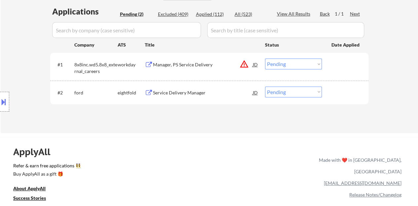
click at [333, 61] on div at bounding box center [345, 64] width 29 height 12
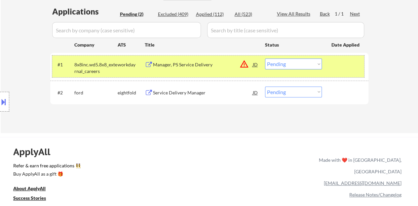
click at [293, 68] on select "Choose an option... Pending Applied Excluded (Questions) Excluded (Expired) Exc…" at bounding box center [293, 63] width 57 height 11
click at [265, 58] on select "Choose an option... Pending Applied Excluded (Questions) Excluded (Expired) Exc…" at bounding box center [293, 63] width 57 height 11
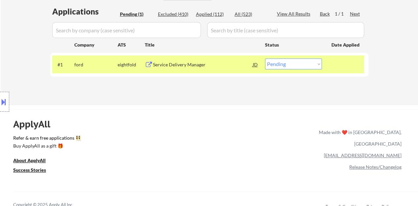
scroll to position [132, 0]
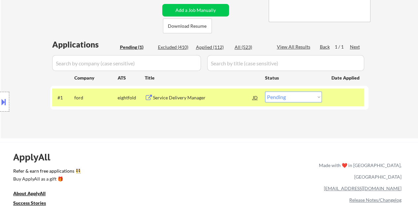
click at [189, 100] on div "Service Delivery Manager" at bounding box center [203, 97] width 100 height 7
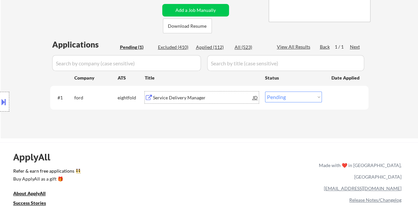
click at [338, 99] on div at bounding box center [345, 97] width 29 height 12
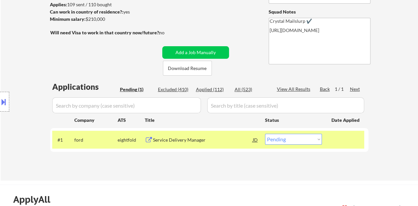
scroll to position [99, 0]
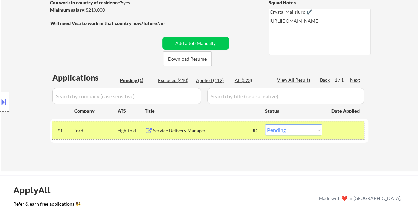
click at [308, 128] on select "Choose an option... Pending Applied Excluded (Questions) Excluded (Expired) Exc…" at bounding box center [293, 129] width 57 height 11
select select ""excluded__bad_match_""
click at [265, 124] on select "Choose an option... Pending Applied Excluded (Questions) Excluded (Expired) Exc…" at bounding box center [293, 129] width 57 height 11
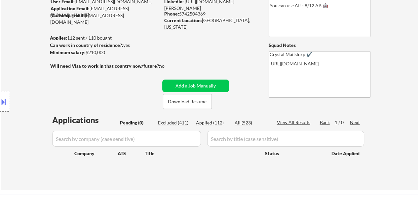
scroll to position [66, 0]
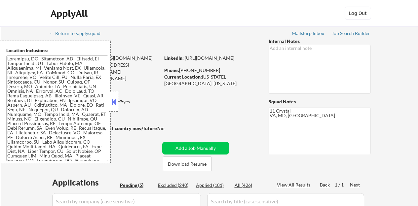
select select ""pending""
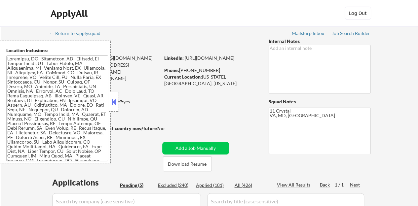
click at [111, 105] on button at bounding box center [113, 102] width 7 height 10
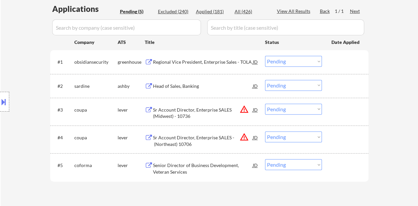
scroll to position [165, 0]
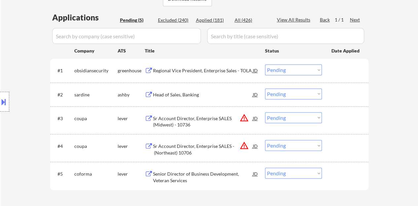
click at [179, 90] on div "Head of Sales, Banking" at bounding box center [203, 94] width 100 height 12
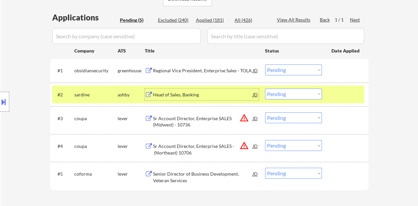
click at [287, 95] on select "Choose an option... Pending Applied Excluded (Questions) Excluded (Expired) Exc…" at bounding box center [293, 93] width 57 height 11
click at [265, 88] on select "Choose an option... Pending Applied Excluded (Questions) Excluded (Expired) Exc…" at bounding box center [293, 93] width 57 height 11
select select ""pending""
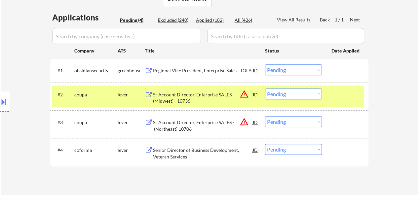
click at [334, 94] on div at bounding box center [345, 94] width 29 height 12
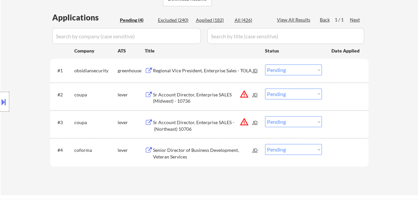
click at [223, 67] on div "Regional Vice President, Enterprise Sales - TOLA" at bounding box center [203, 70] width 100 height 12
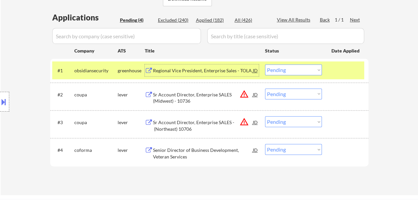
click at [278, 72] on select "Choose an option... Pending Applied Excluded (Questions) Excluded (Expired) Exc…" at bounding box center [293, 69] width 57 height 11
click at [265, 64] on select "Choose an option... Pending Applied Excluded (Questions) Excluded (Expired) Exc…" at bounding box center [293, 69] width 57 height 11
select select ""pending""
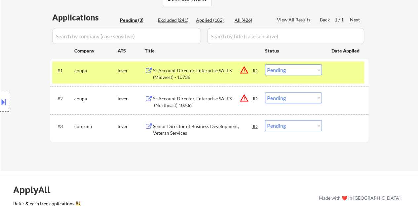
click at [337, 67] on div at bounding box center [345, 70] width 29 height 12
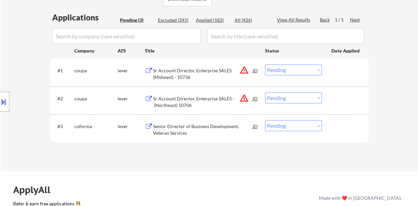
click at [203, 123] on div "Senior Director of Business Development, Veteran Services" at bounding box center [203, 128] width 100 height 16
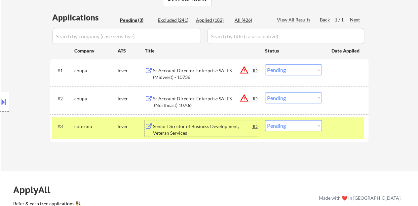
click at [306, 127] on select "Choose an option... Pending Applied Excluded (Questions) Excluded (Expired) Exc…" at bounding box center [293, 125] width 57 height 11
select select ""excluded__bad_match_""
click at [265, 120] on select "Choose an option... Pending Applied Excluded (Questions) Excluded (Expired) Exc…" at bounding box center [293, 125] width 57 height 11
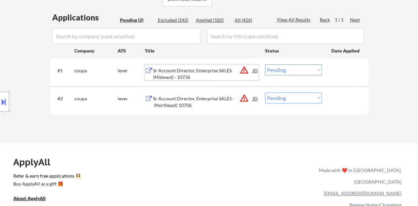
click at [188, 68] on div "Sr Account Director, Enterprise SALES (Midwest) - 10736" at bounding box center [203, 73] width 100 height 13
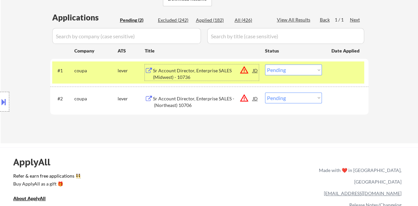
click at [301, 68] on select "Choose an option... Pending Applied Excluded (Questions) Excluded (Expired) Exc…" at bounding box center [293, 69] width 57 height 11
click at [265, 64] on select "Choose an option... Pending Applied Excluded (Questions) Excluded (Expired) Exc…" at bounding box center [293, 69] width 57 height 11
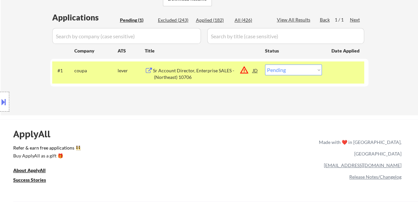
click at [206, 59] on div "#1 coupa lever Sr Account Director, Enterprise SALES - (Northeast) 10706 JD war…" at bounding box center [209, 73] width 318 height 28
click at [213, 68] on div "Sr Account Director, Enterprise SALES - (Northeast) 10706" at bounding box center [203, 73] width 100 height 13
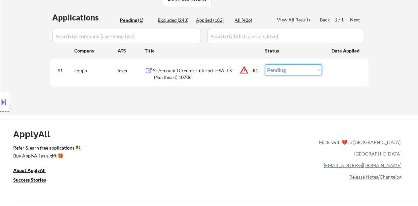
click at [285, 66] on select "Choose an option... Pending Applied Excluded (Questions) Excluded (Expired) Exc…" at bounding box center [293, 69] width 57 height 11
select select ""excluded__bad_match_""
click at [265, 64] on select "Choose an option... Pending Applied Excluded (Questions) Excluded (Expired) Exc…" at bounding box center [293, 69] width 57 height 11
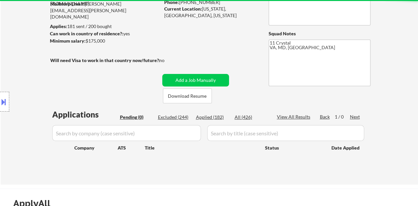
scroll to position [99, 0]
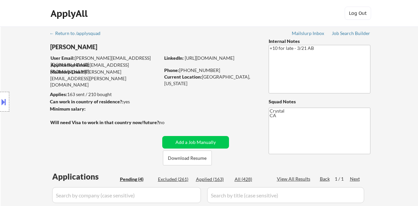
select select ""pending""
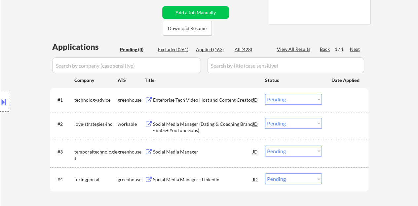
scroll to position [165, 0]
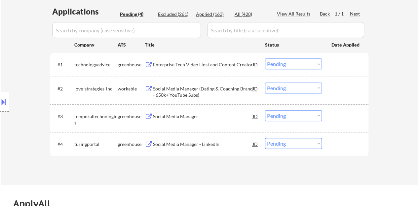
click at [195, 114] on div "Social Media Manager" at bounding box center [203, 116] width 100 height 7
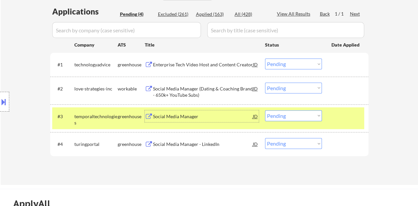
click at [292, 114] on select "Choose an option... Pending Applied Excluded (Questions) Excluded (Expired) Exc…" at bounding box center [293, 115] width 57 height 11
click at [265, 110] on select "Choose an option... Pending Applied Excluded (Questions) Excluded (Expired) Exc…" at bounding box center [293, 115] width 57 height 11
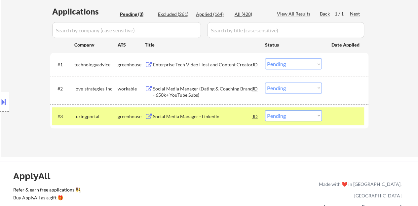
click at [207, 113] on div "Social Media Manager - LinkedIn" at bounding box center [203, 116] width 100 height 12
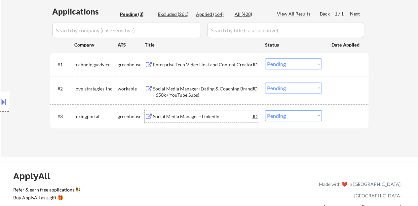
click at [342, 115] on div at bounding box center [345, 116] width 29 height 12
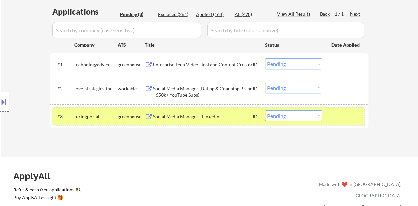
click at [0, 97] on button at bounding box center [3, 101] width 7 height 11
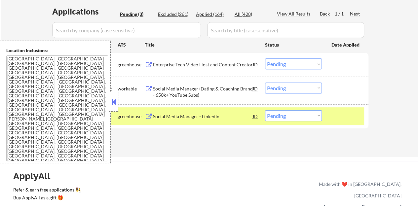
click at [114, 99] on button at bounding box center [113, 102] width 7 height 10
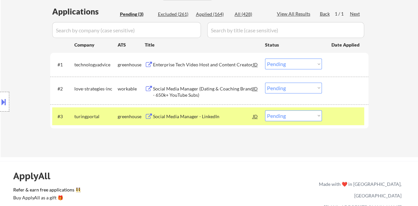
click at [286, 124] on div "#3 turingportal greenhouse Social Media Manager - LinkedIn JD Choose an option.…" at bounding box center [208, 116] width 312 height 18
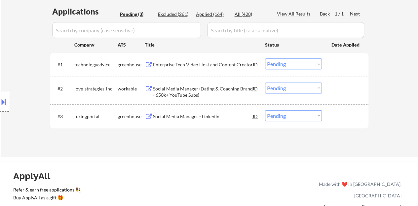
click at [281, 118] on select "Choose an option... Pending Applied Excluded (Questions) Excluded (Expired) Exc…" at bounding box center [293, 115] width 57 height 11
select select ""applied""
click at [265, 110] on select "Choose an option... Pending Applied Excluded (Questions) Excluded (Expired) Exc…" at bounding box center [293, 115] width 57 height 11
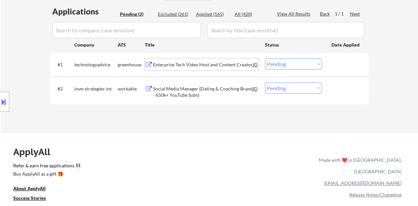
click at [227, 60] on div "Enterprise Tech Video Host and Content Creator" at bounding box center [203, 64] width 100 height 12
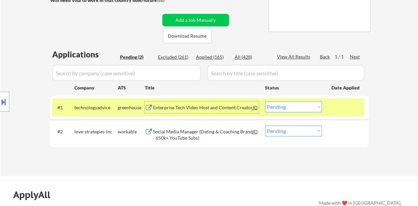
scroll to position [132, 0]
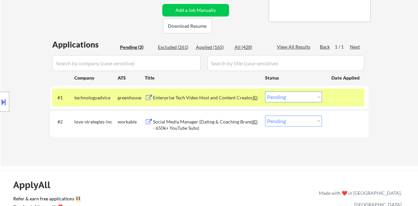
drag, startPoint x: 227, startPoint y: 154, endPoint x: 216, endPoint y: 182, distance: 29.7
click at [227, 154] on div "← Return to /applysquad Mailslurp Inbox Job Search Builder [PERSON_NAME] User E…" at bounding box center [210, 27] width 330 height 266
